Goal: Information Seeking & Learning: Find specific fact

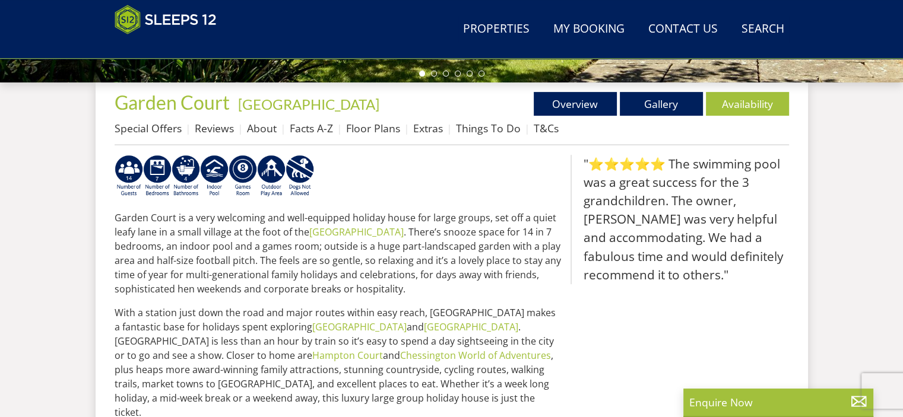
scroll to position [366, 0]
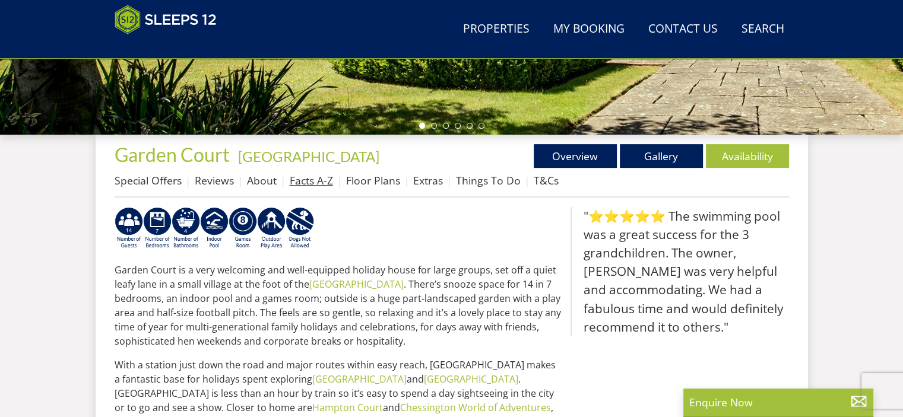
click at [309, 182] on link "Facts A-Z" at bounding box center [311, 180] width 43 height 14
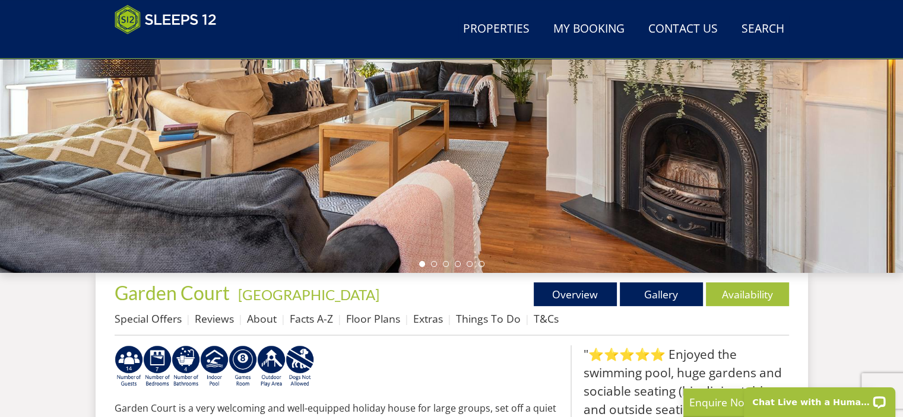
scroll to position [248, 0]
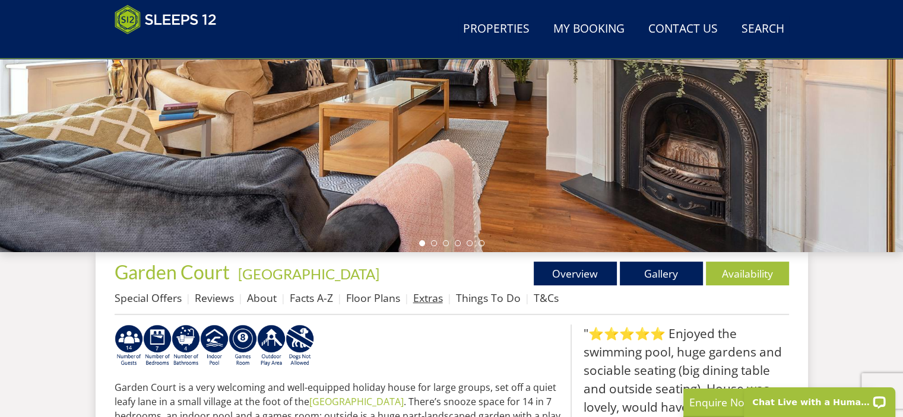
click at [425, 302] on link "Extras" at bounding box center [428, 298] width 30 height 14
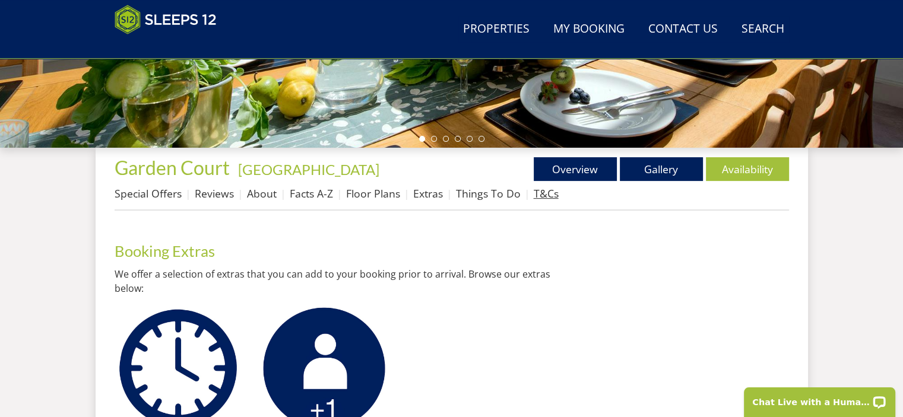
click at [535, 195] on link "T&Cs" at bounding box center [546, 193] width 25 height 14
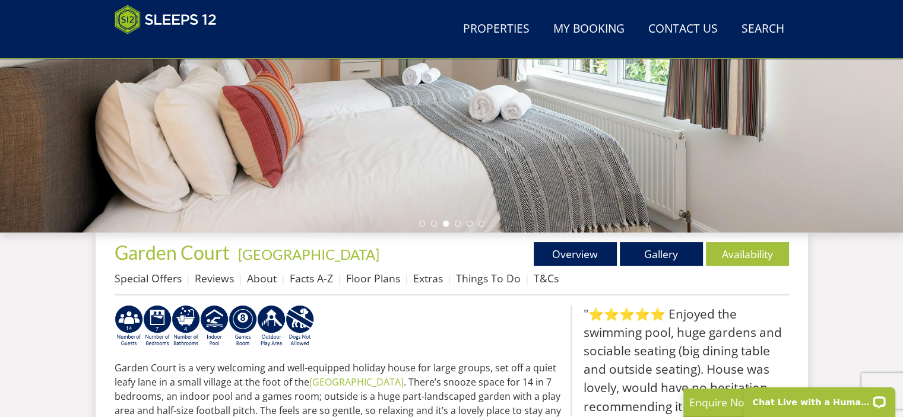
scroll to position [129, 0]
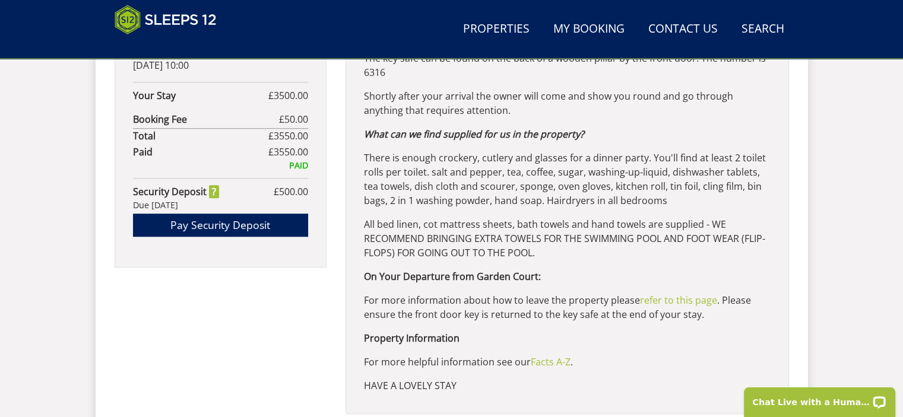
scroll to position [856, 0]
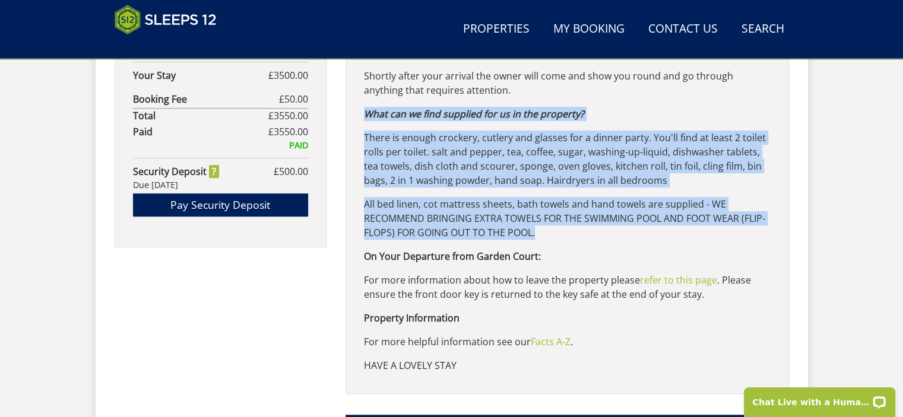
drag, startPoint x: 366, startPoint y: 115, endPoint x: 540, endPoint y: 232, distance: 210.4
click at [540, 232] on div "ADDRESS: Garden Court, Westhumble Street, Westhumble, Dorking, Surrey, RH5 6BT …" at bounding box center [567, 63] width 443 height 662
copy div "What can we find supplied for us in the property? There is enough crockery, cut…"
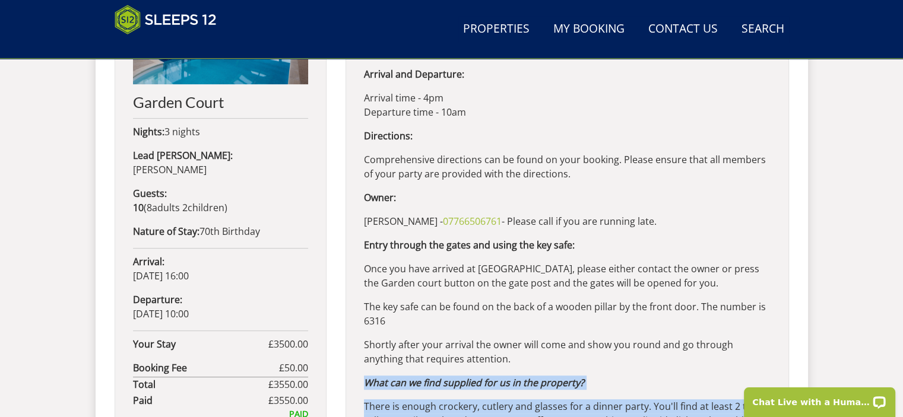
scroll to position [500, 0]
